Goal: Task Accomplishment & Management: Use online tool/utility

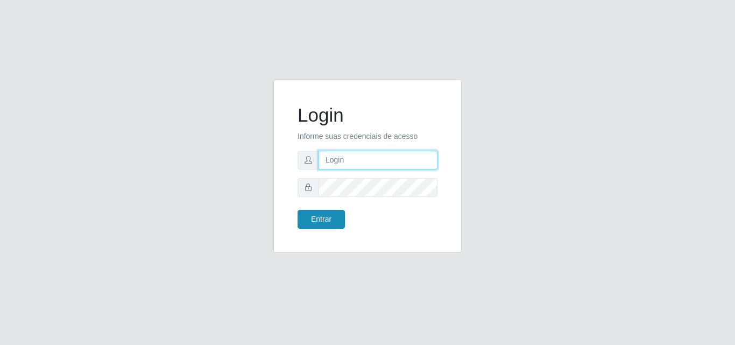
type input "[EMAIL_ADDRESS][DOMAIN_NAME]"
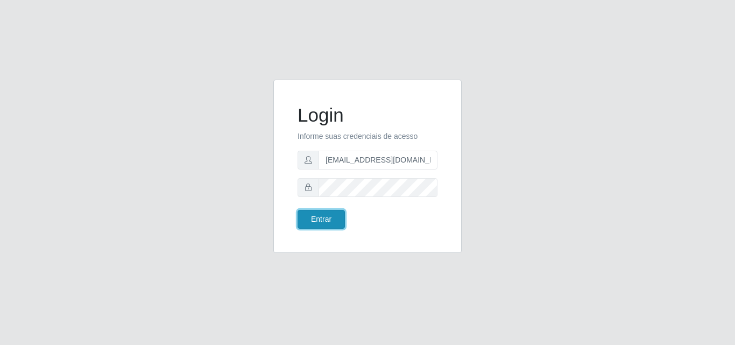
drag, startPoint x: 324, startPoint y: 213, endPoint x: 332, endPoint y: 140, distance: 73.1
click at [324, 212] on button "Entrar" at bounding box center [320, 219] width 47 height 19
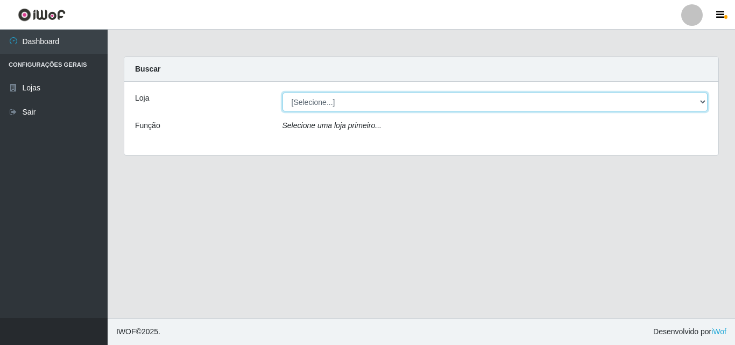
click at [691, 107] on select "[Selecione...] Rede Potiguar 1 - Macaíba" at bounding box center [494, 101] width 425 height 19
select select "100"
click at [282, 92] on select "[Selecione...] Rede Potiguar 1 - Macaíba" at bounding box center [494, 101] width 425 height 19
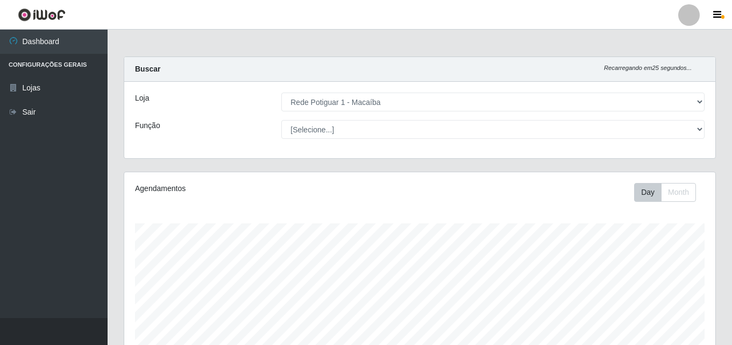
click at [669, 139] on div "Loja [Selecione...] Rede Potiguar 1 - Macaíba Função [Selecione...] ASG ASG + A…" at bounding box center [419, 120] width 591 height 76
click at [719, 17] on icon "button" at bounding box center [717, 15] width 8 height 10
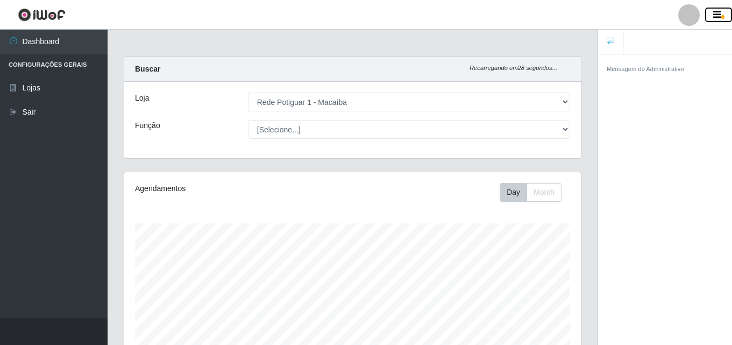
scroll to position [537549, 537316]
drag, startPoint x: 718, startPoint y: 16, endPoint x: 715, endPoint y: 29, distance: 13.3
click at [718, 16] on icon "button" at bounding box center [717, 15] width 8 height 10
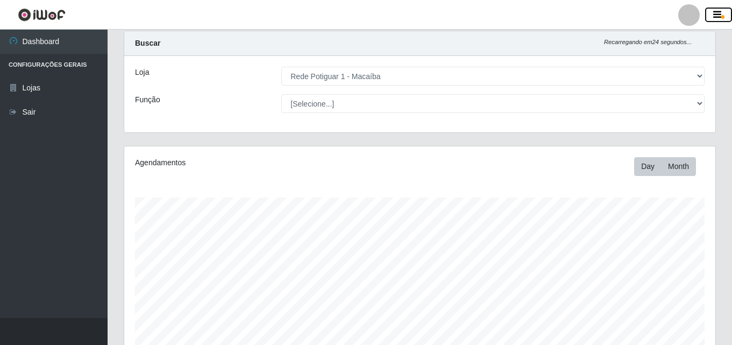
scroll to position [17, 0]
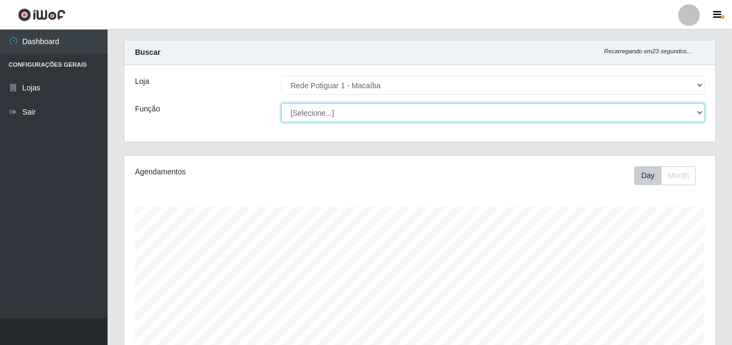
click at [690, 105] on select "[Selecione...] ASG ASG + ASG ++ Balconista Embalador Repositor Repositor + Repo…" at bounding box center [492, 112] width 423 height 19
select select "16"
click at [281, 103] on select "[Selecione...] ASG ASG + ASG ++ Balconista Embalador Repositor Repositor + Repo…" at bounding box center [492, 112] width 423 height 19
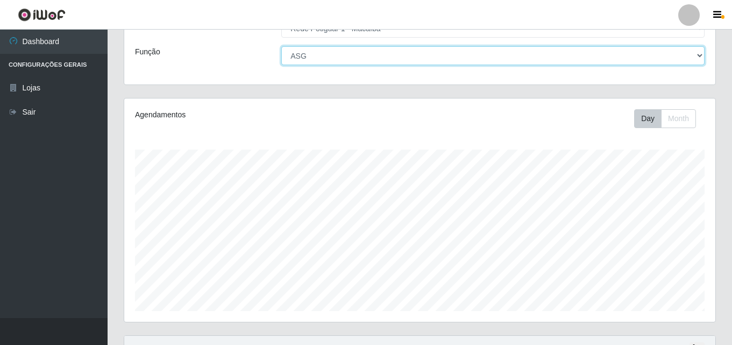
scroll to position [0, 0]
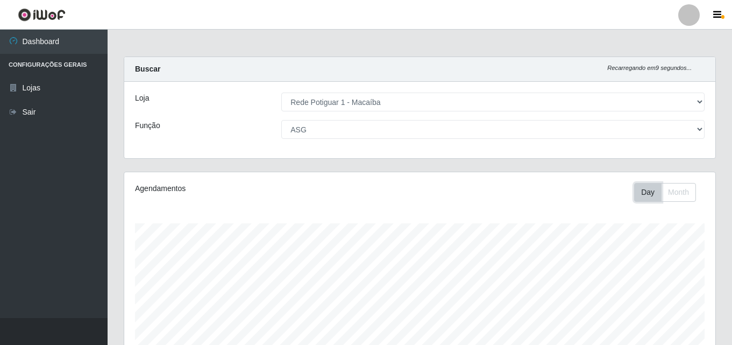
click at [653, 197] on button "Day" at bounding box center [647, 192] width 27 height 19
click at [649, 188] on button "Day" at bounding box center [647, 192] width 27 height 19
click at [685, 197] on button "Month" at bounding box center [678, 192] width 35 height 19
click at [640, 200] on button "Day" at bounding box center [647, 192] width 27 height 19
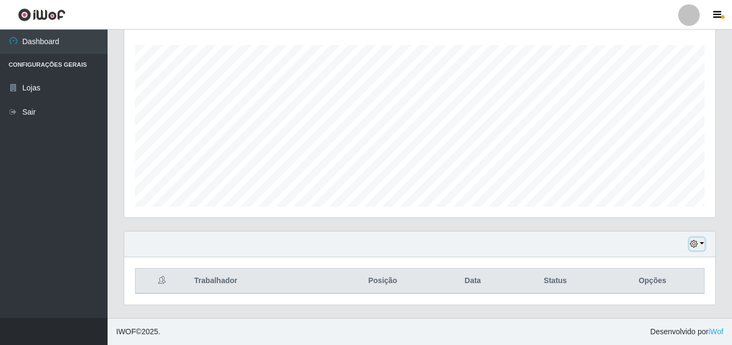
click at [703, 250] on button "button" at bounding box center [696, 244] width 15 height 12
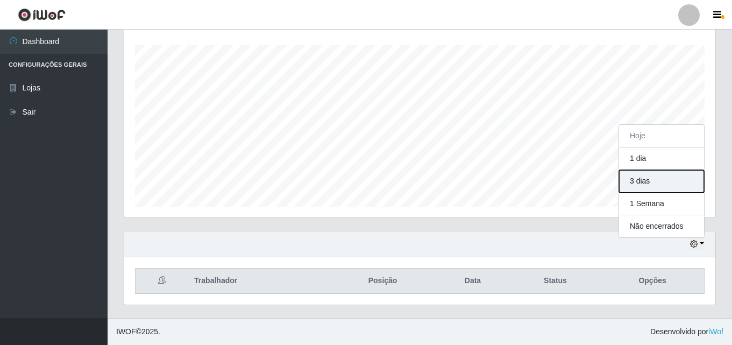
click at [664, 184] on button "3 dias" at bounding box center [661, 181] width 85 height 23
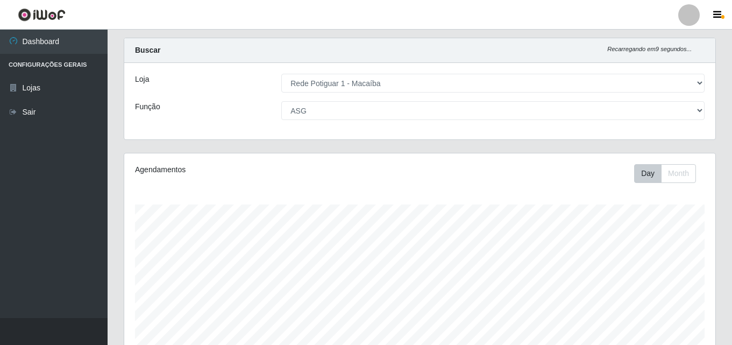
scroll to position [0, 0]
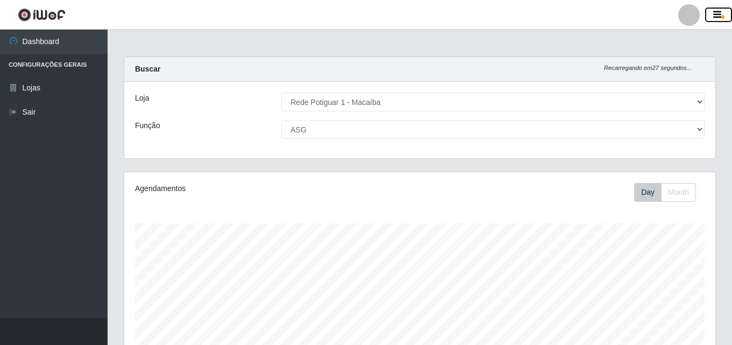
click at [722, 15] on button "button" at bounding box center [718, 15] width 27 height 15
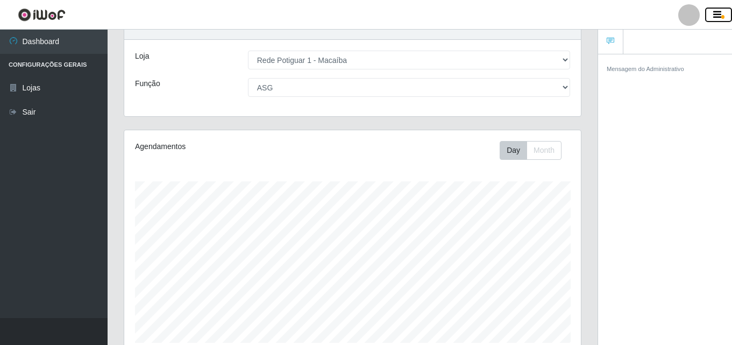
scroll to position [108, 0]
